Goal: Information Seeking & Learning: Find specific fact

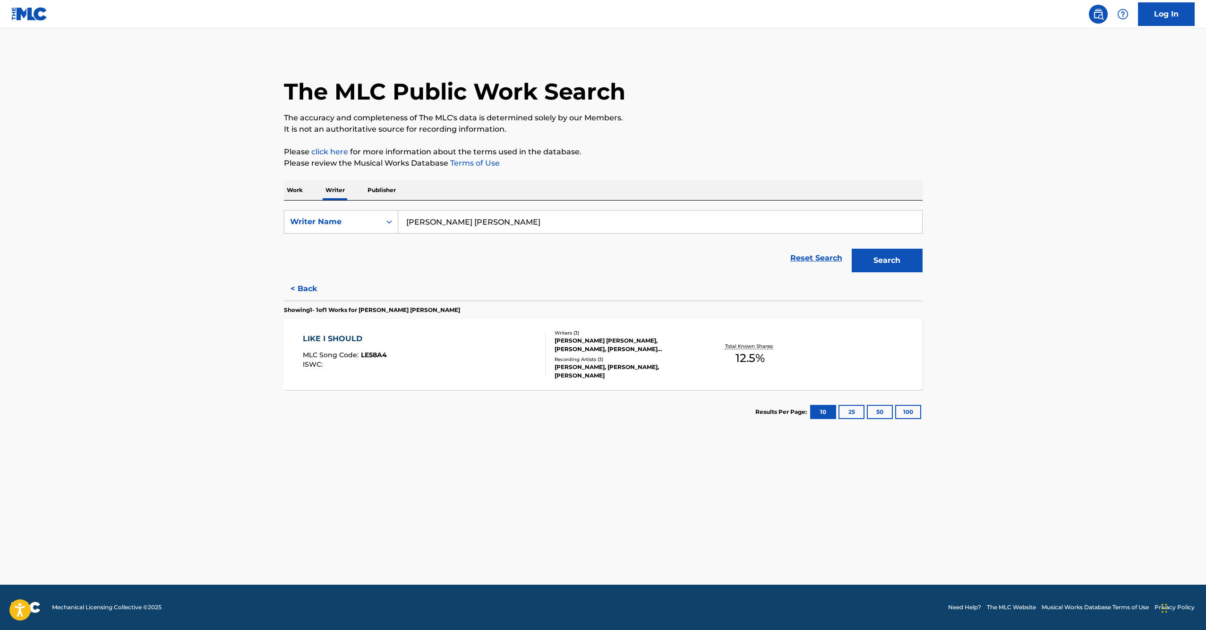
click at [711, 219] on input "henry alessandro valderrama flores" at bounding box center [660, 222] width 524 height 23
type input "stef van vugt"
click at [886, 261] on button "Search" at bounding box center [887, 261] width 71 height 24
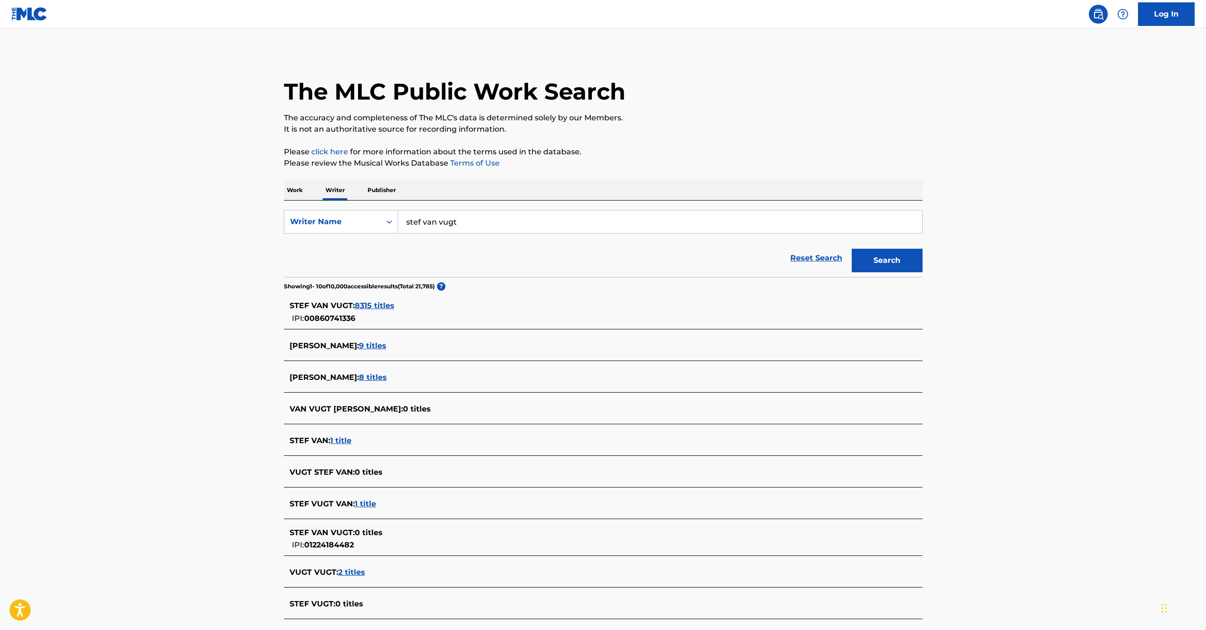
click at [378, 307] on span "8315 titles" at bounding box center [375, 305] width 40 height 9
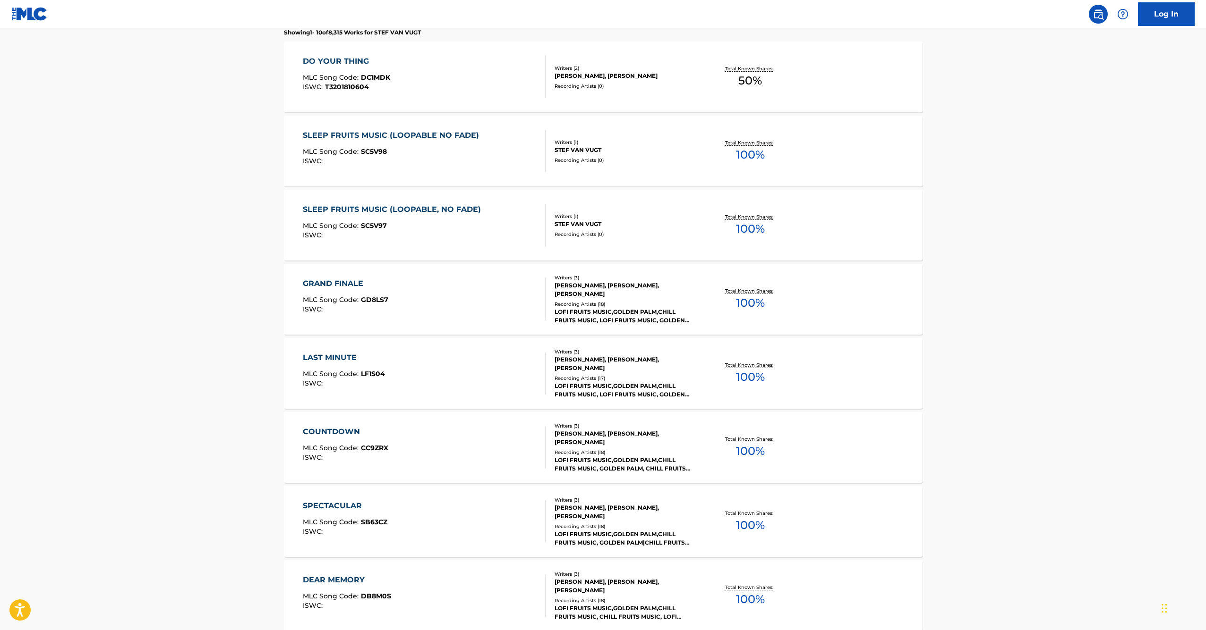
scroll to position [526, 0]
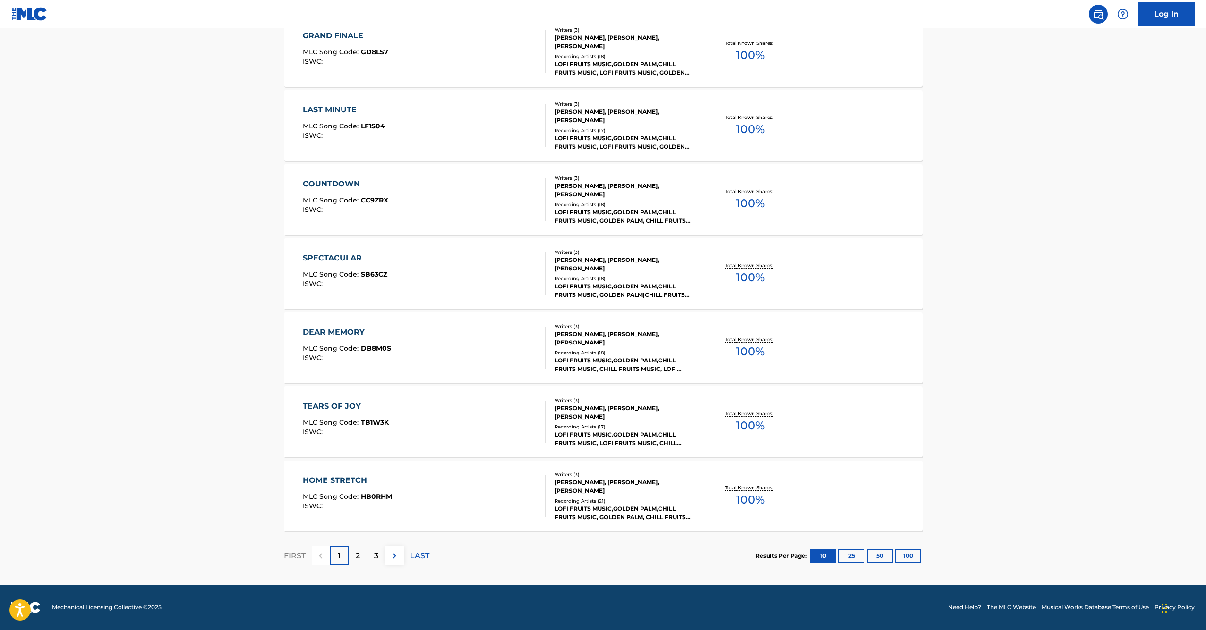
click at [906, 562] on button "100" at bounding box center [908, 556] width 26 height 14
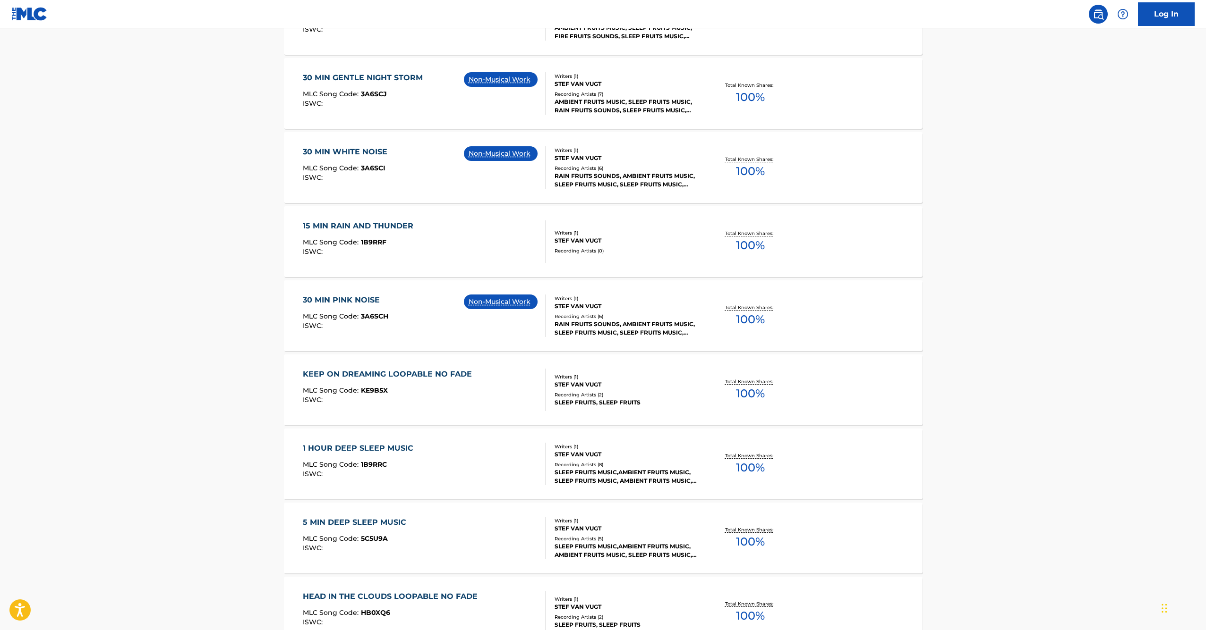
scroll to position [7183, 0]
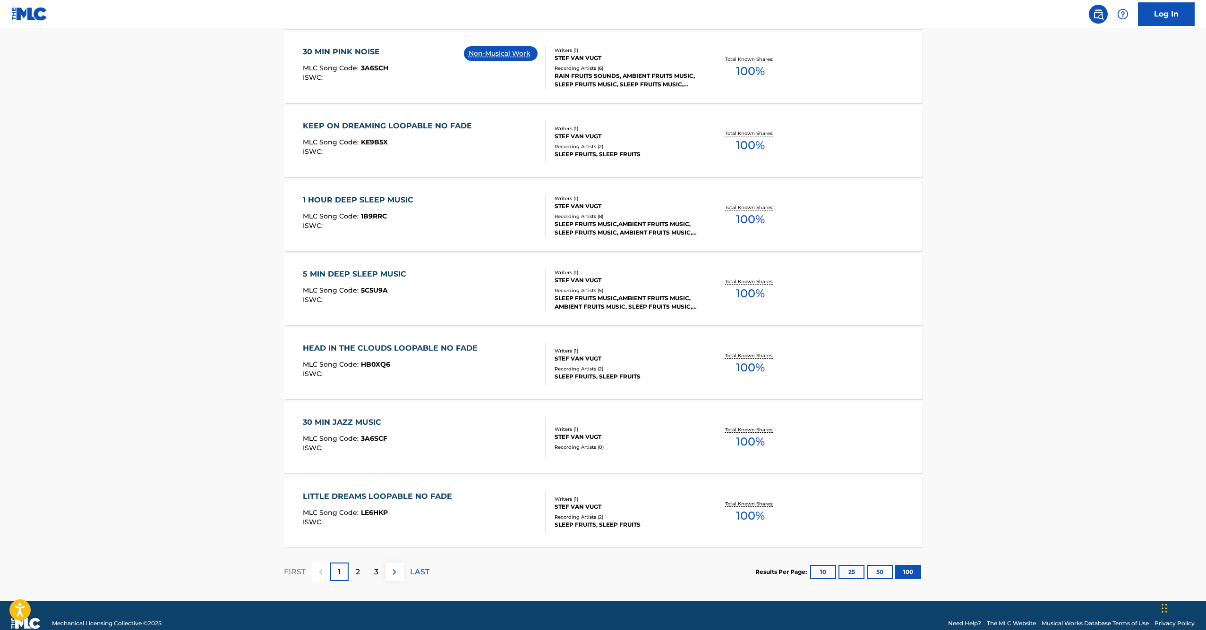
click at [399, 575] on img at bounding box center [394, 572] width 11 height 11
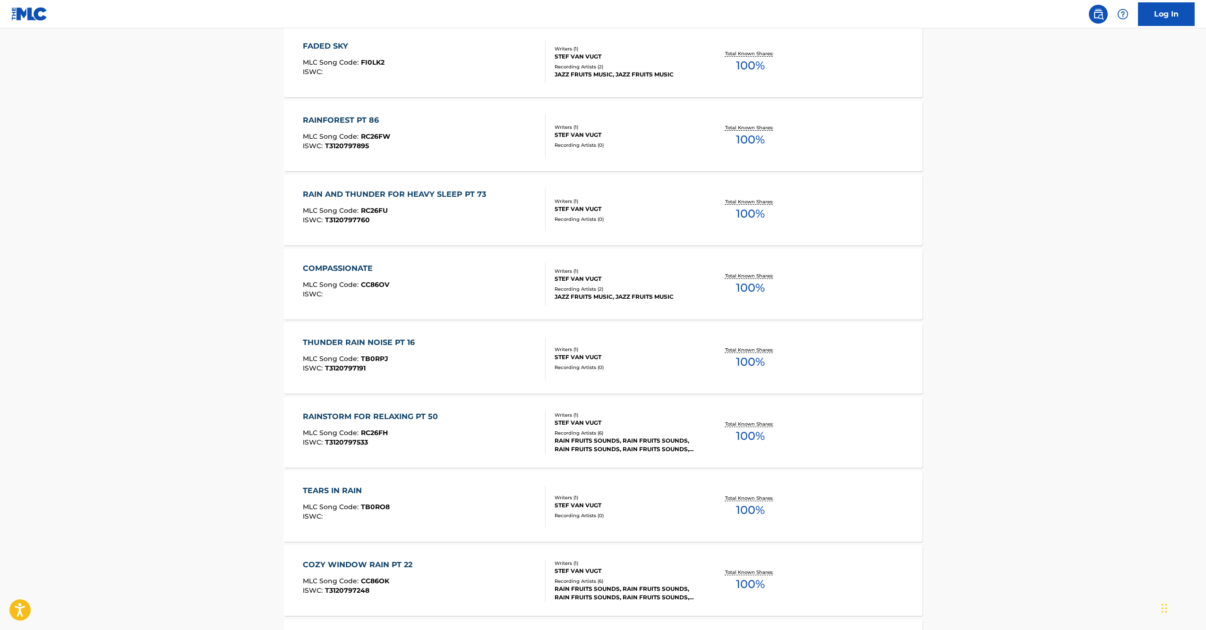
scroll to position [7199, 0]
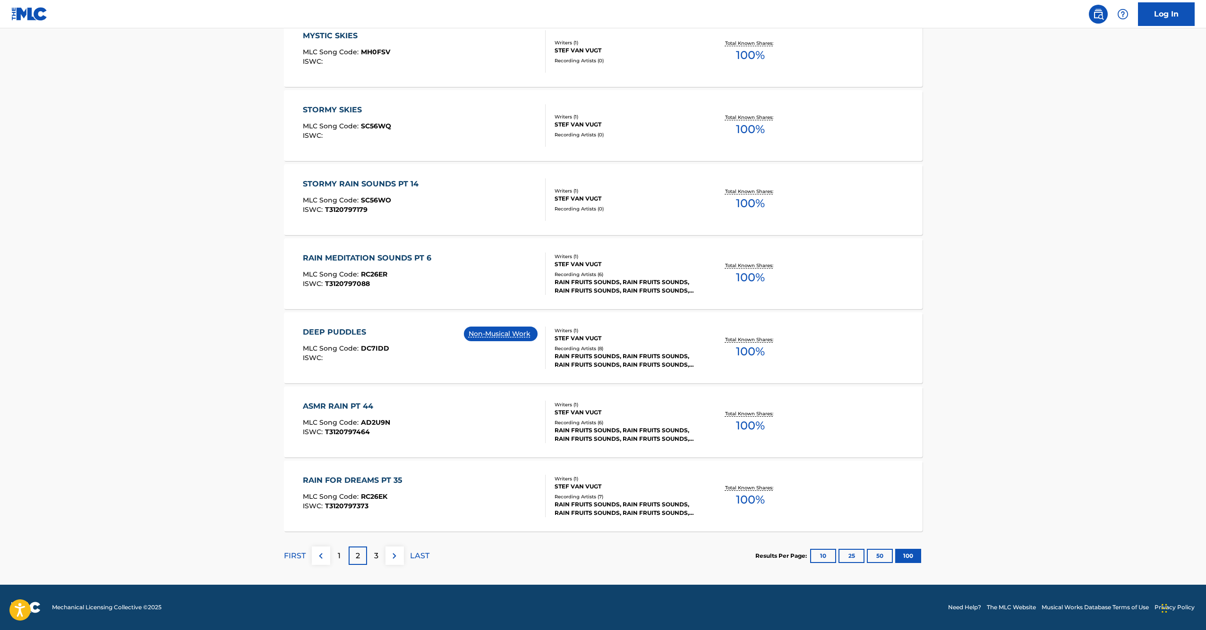
click at [374, 562] on p "3" at bounding box center [376, 556] width 4 height 11
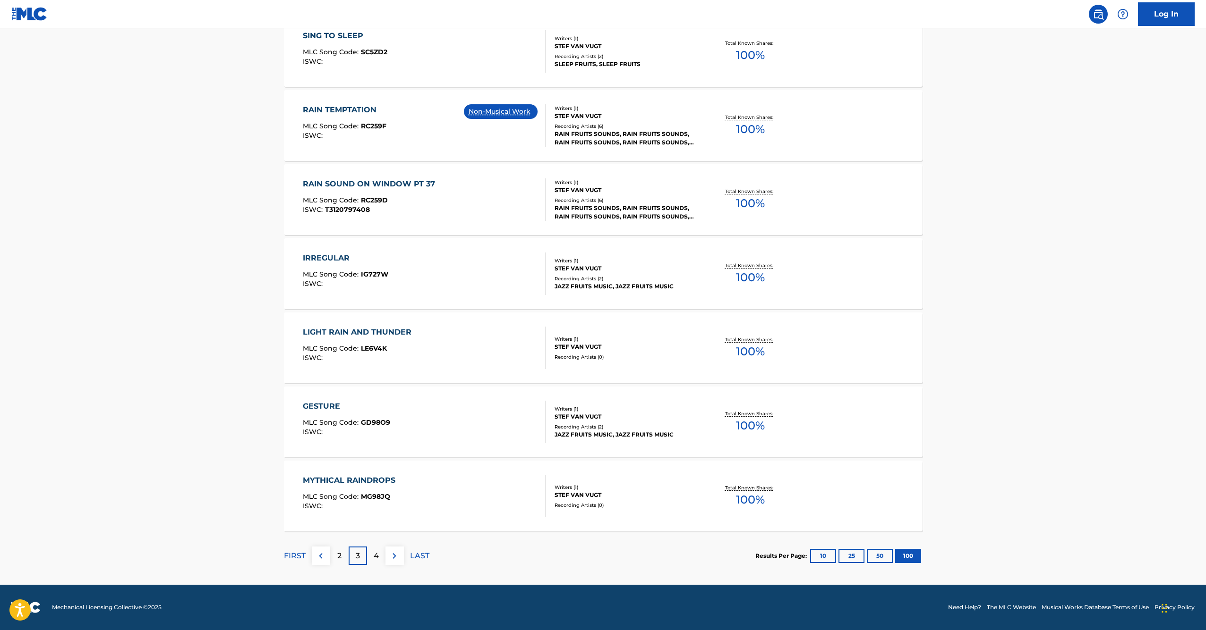
click at [35, 12] on img at bounding box center [29, 14] width 36 height 14
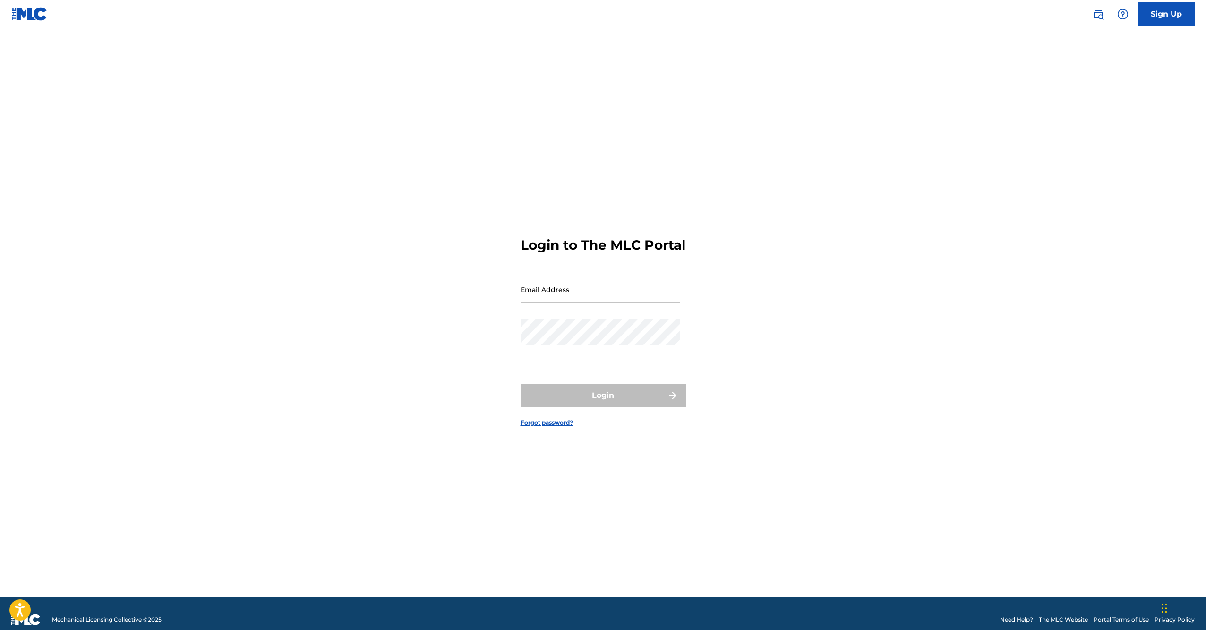
click at [1099, 20] on link at bounding box center [1098, 14] width 19 height 19
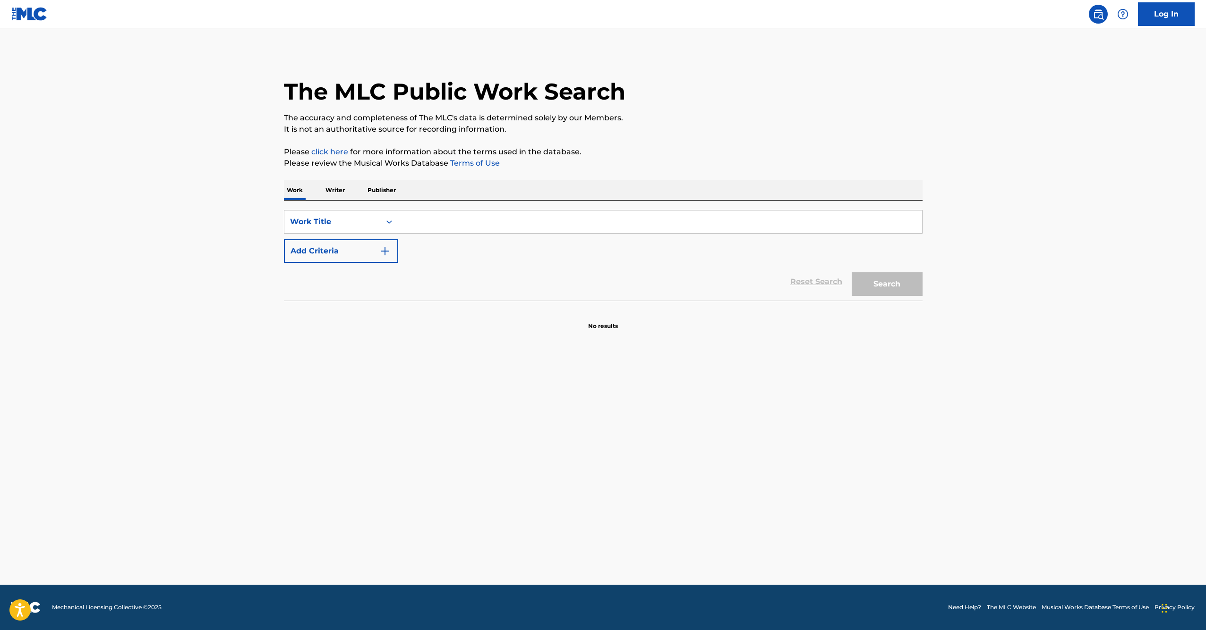
click at [324, 192] on p "Writer" at bounding box center [335, 190] width 25 height 20
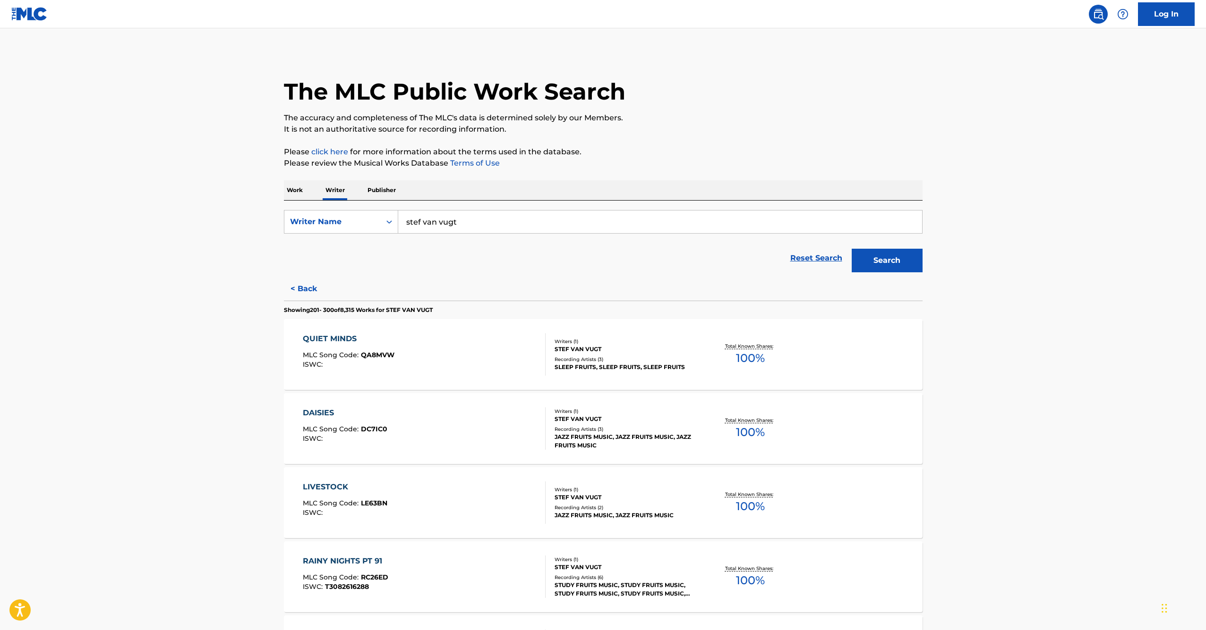
click at [389, 197] on p "Publisher" at bounding box center [382, 190] width 34 height 20
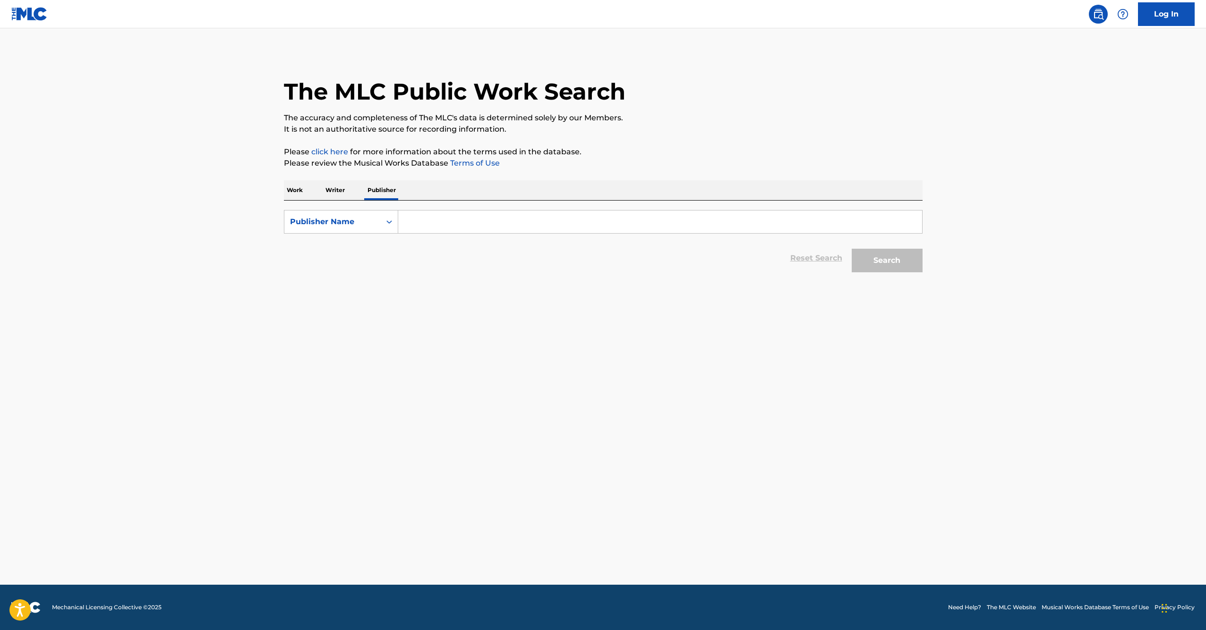
click at [351, 196] on div "Work Writer Publisher" at bounding box center [603, 190] width 639 height 20
click at [341, 193] on p "Writer" at bounding box center [335, 190] width 25 height 20
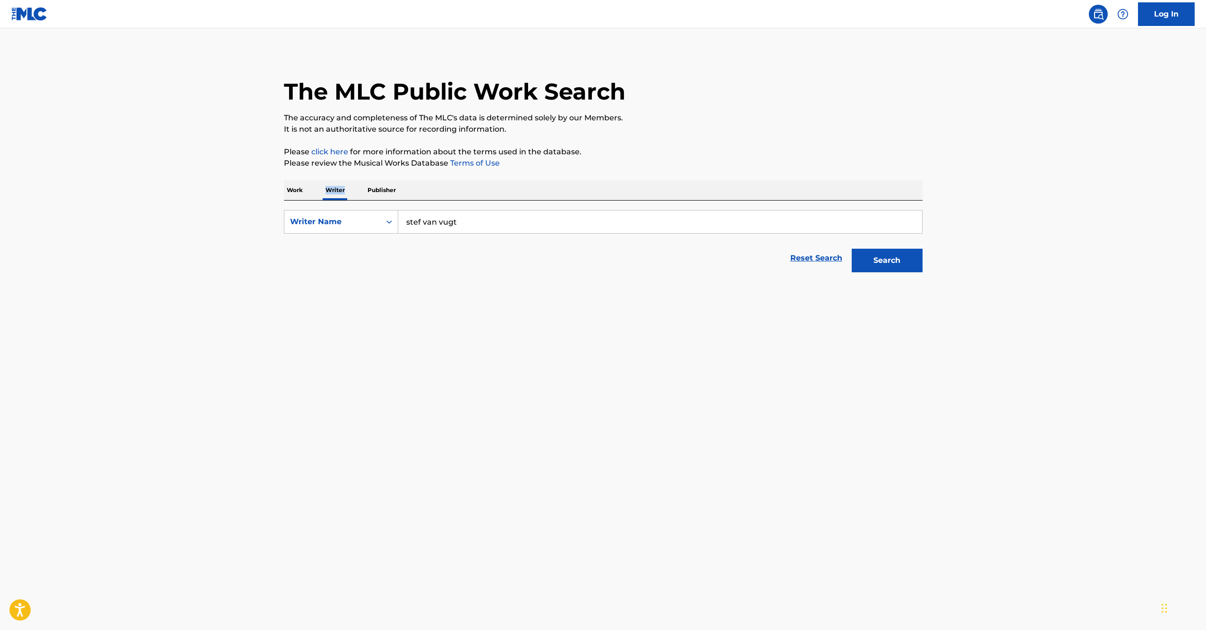
click at [341, 193] on p "Writer" at bounding box center [335, 190] width 25 height 20
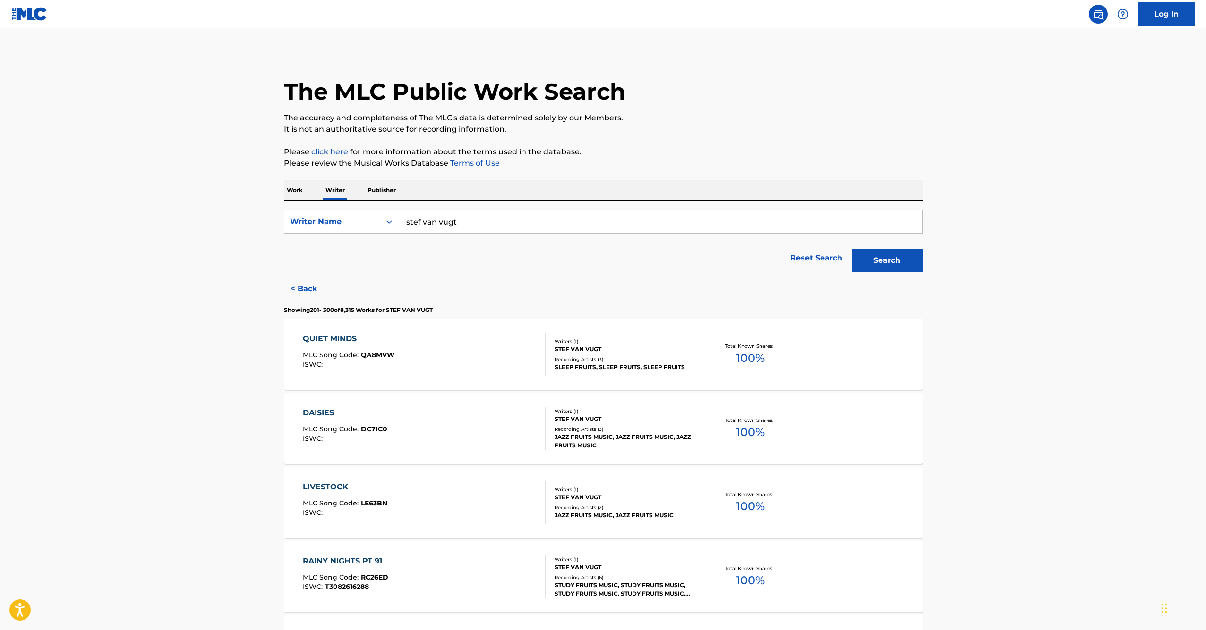
click at [408, 229] on input "stef van vugt" at bounding box center [660, 222] width 524 height 23
